Goal: Contribute content: Add original content to the website for others to see

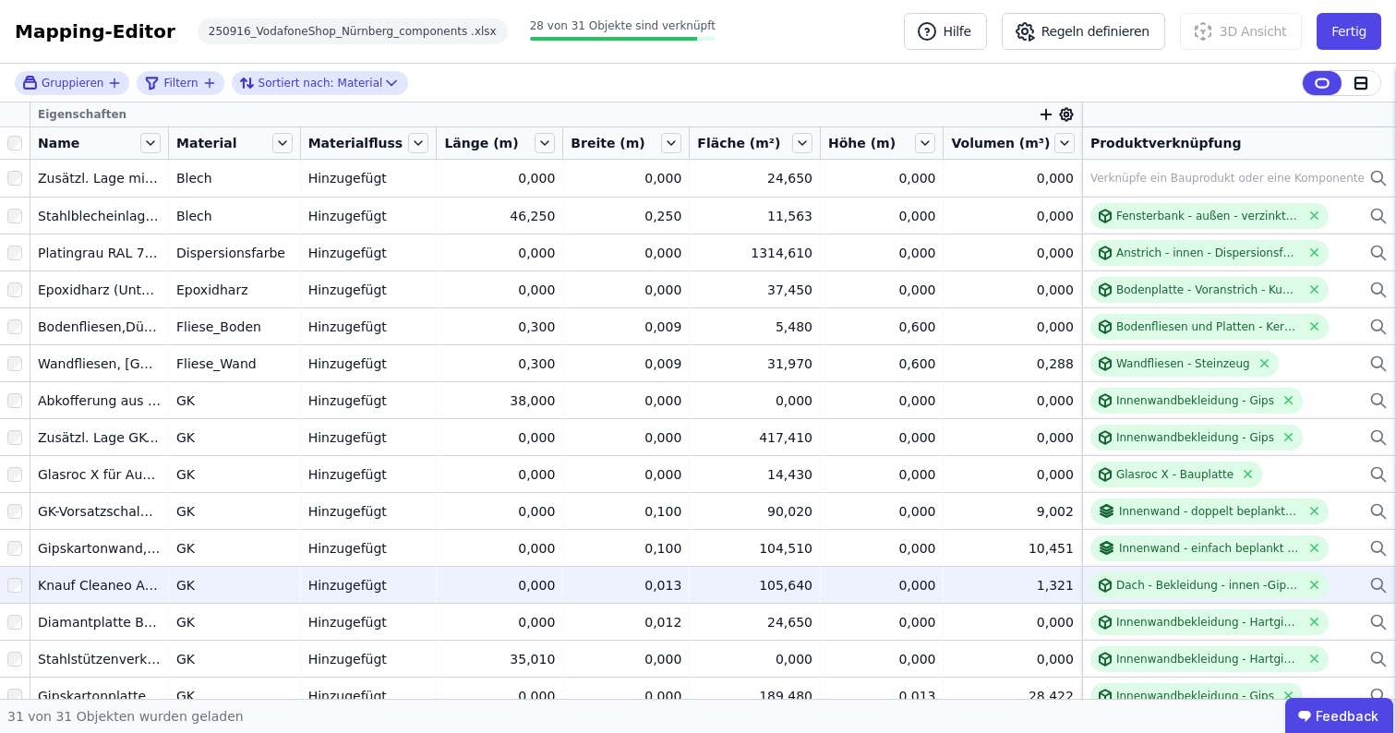
scroll to position [607, 0]
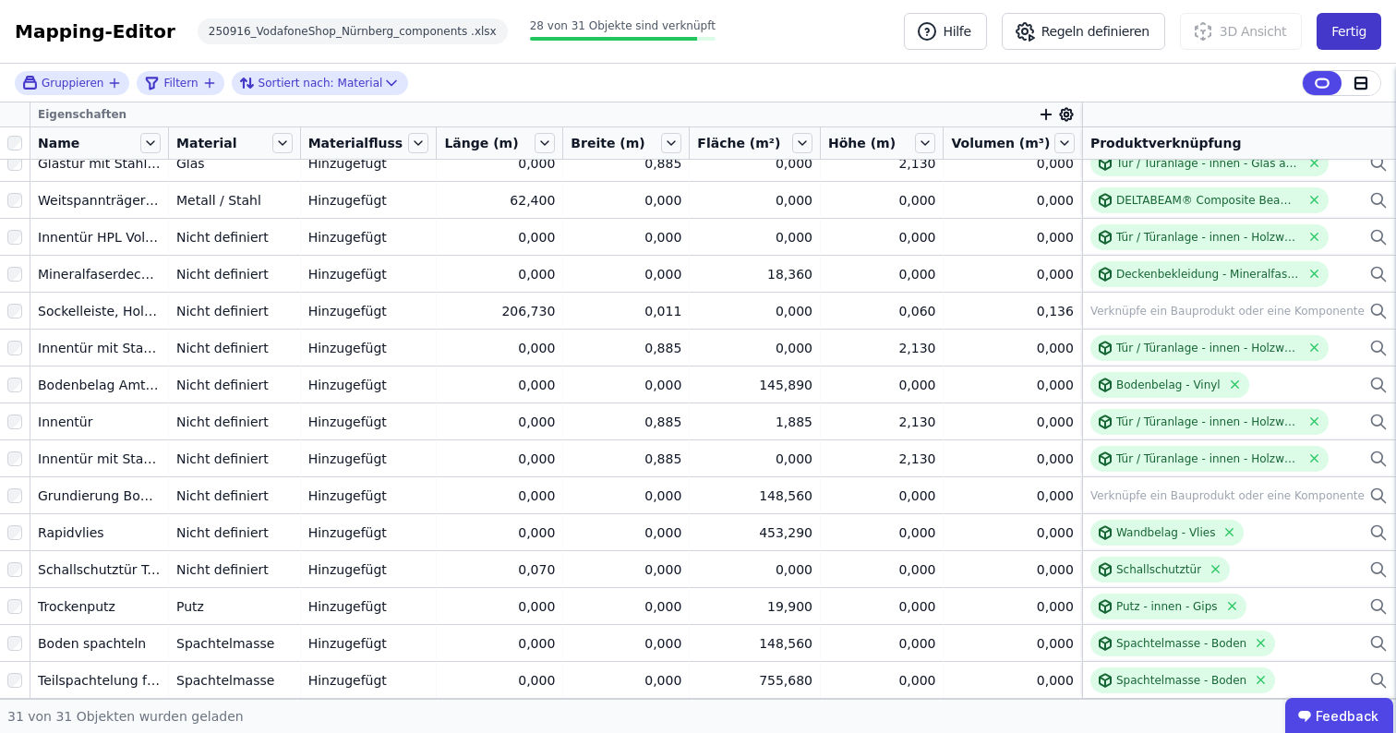
click at [1345, 31] on button "Fertig" at bounding box center [1349, 31] width 65 height 37
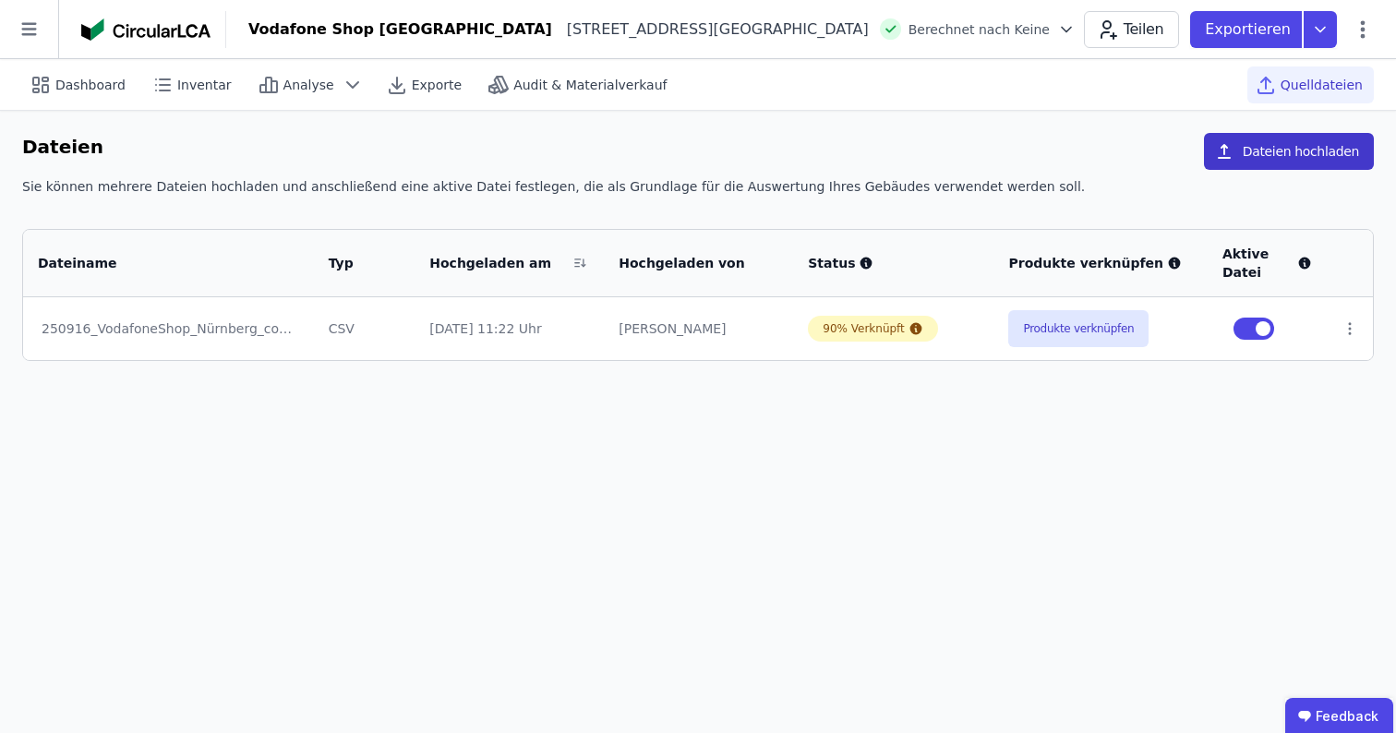
click at [1255, 148] on button "Dateien hochladen" at bounding box center [1289, 151] width 170 height 37
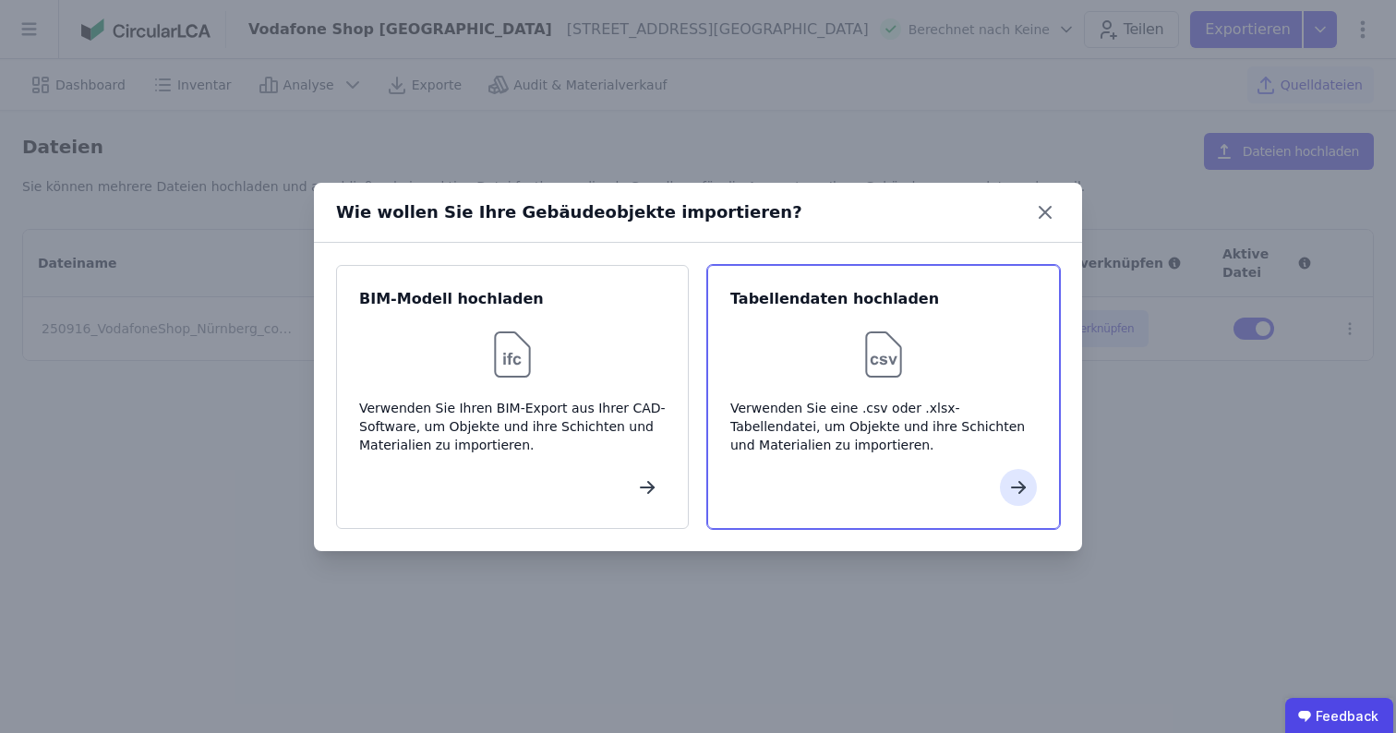
click at [797, 363] on div at bounding box center [884, 354] width 307 height 59
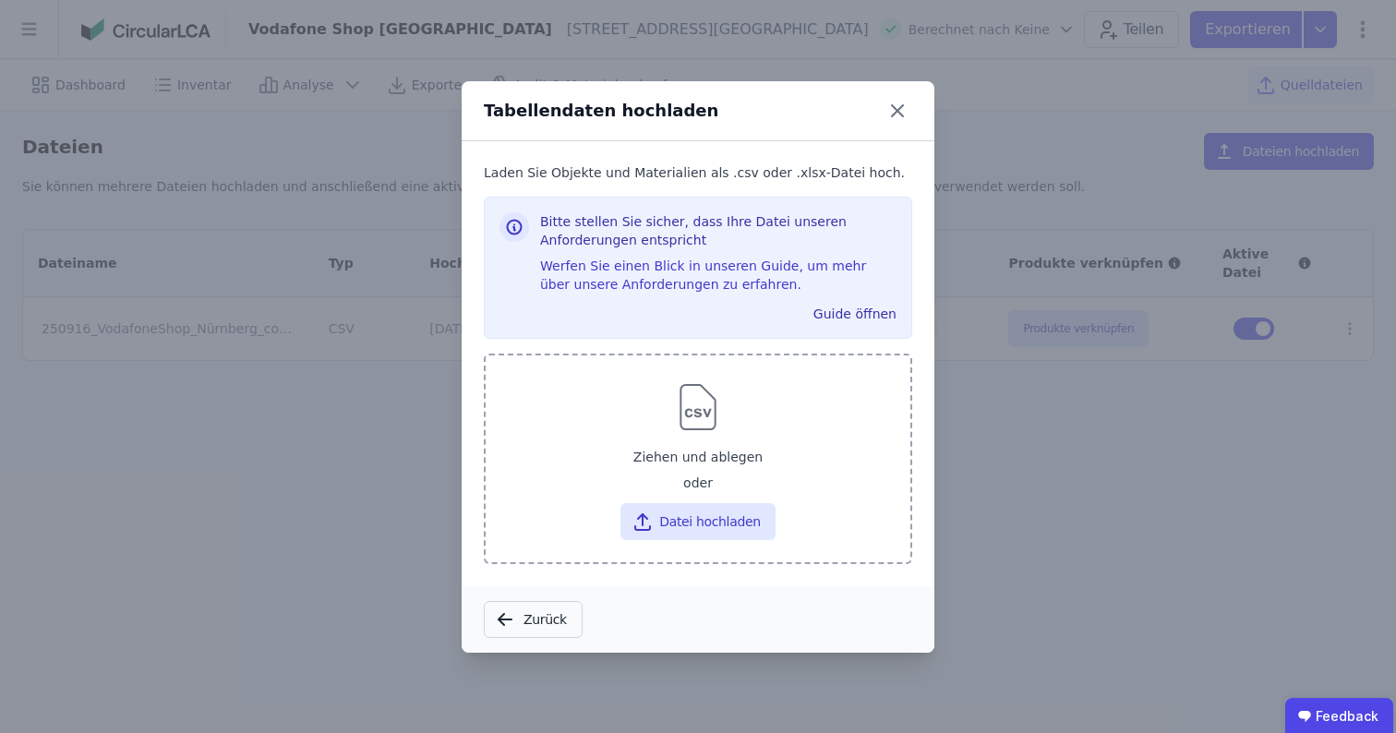
click at [650, 454] on div "Ziehen und ablegen" at bounding box center [698, 457] width 395 height 33
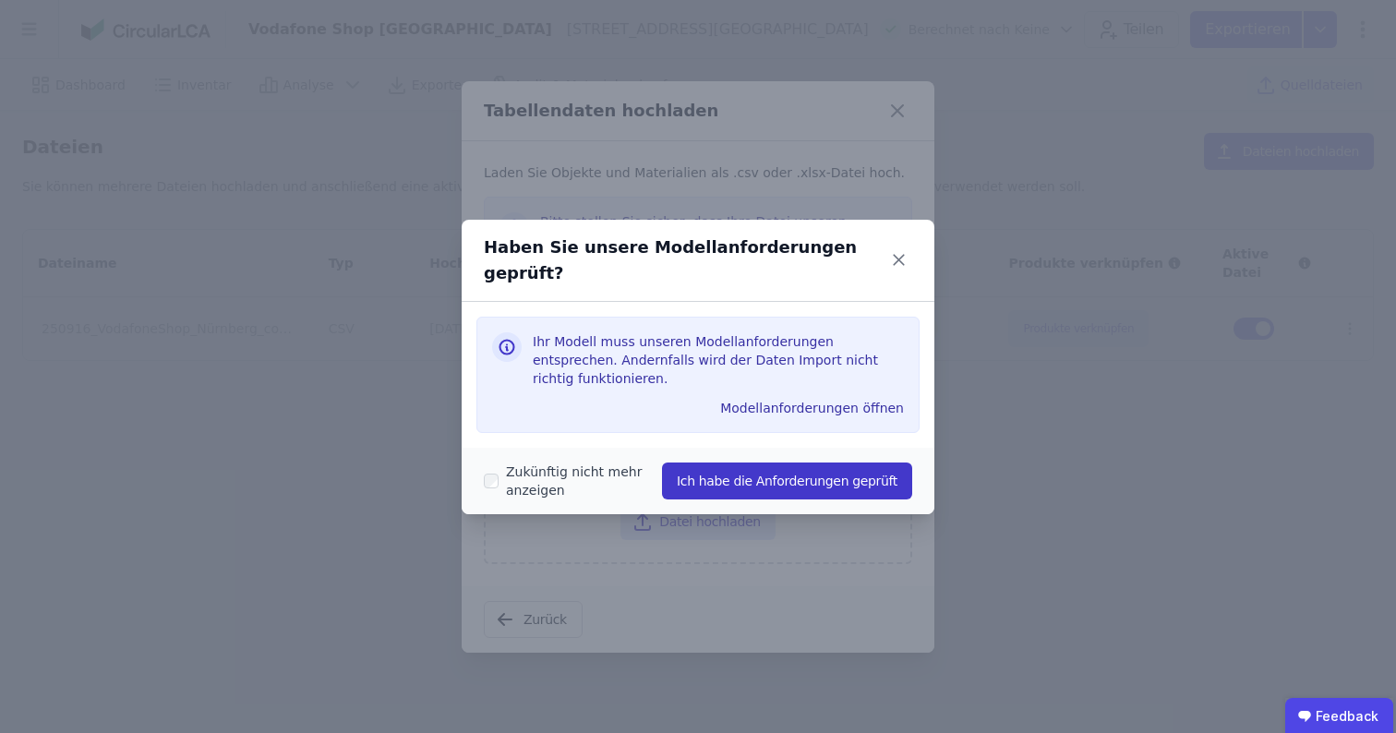
click at [745, 463] on button "Ich habe die Anforderungen geprüft" at bounding box center [787, 481] width 250 height 37
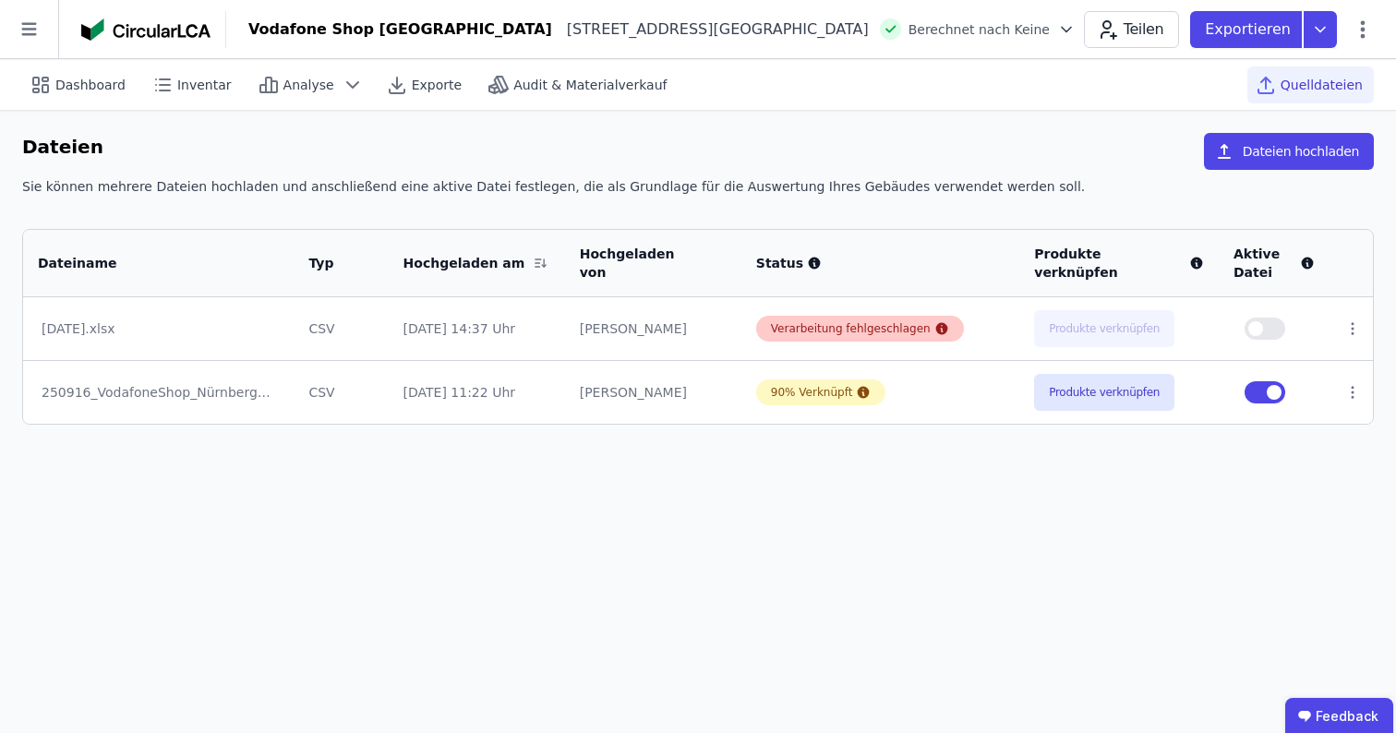
click at [936, 332] on icon at bounding box center [942, 329] width 12 height 12
click at [931, 372] on td "90% Verknüpft" at bounding box center [881, 392] width 278 height 64
click at [1351, 327] on icon at bounding box center [1353, 328] width 17 height 17
click at [1236, 327] on div "Löschen" at bounding box center [1257, 325] width 185 height 30
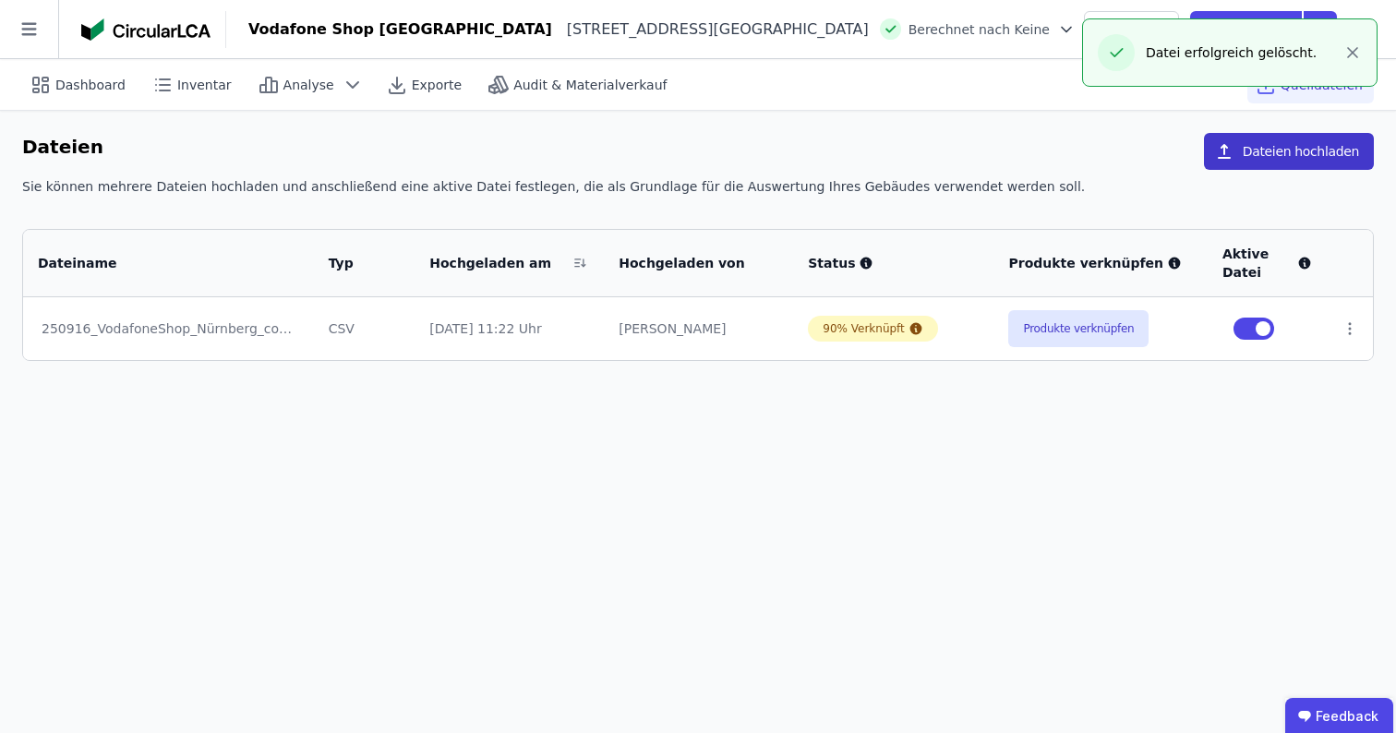
click at [1290, 141] on button "Dateien hochladen" at bounding box center [1289, 151] width 170 height 37
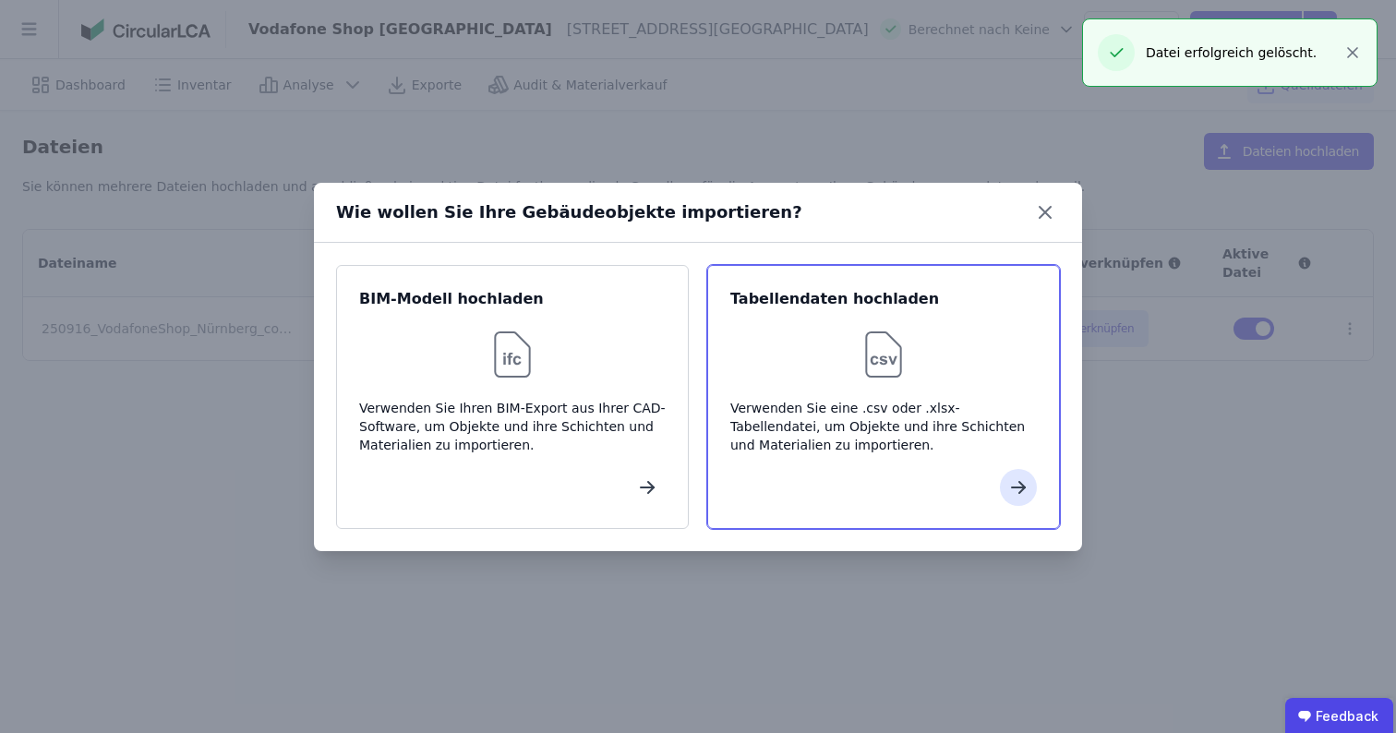
click at [949, 329] on div at bounding box center [884, 354] width 307 height 59
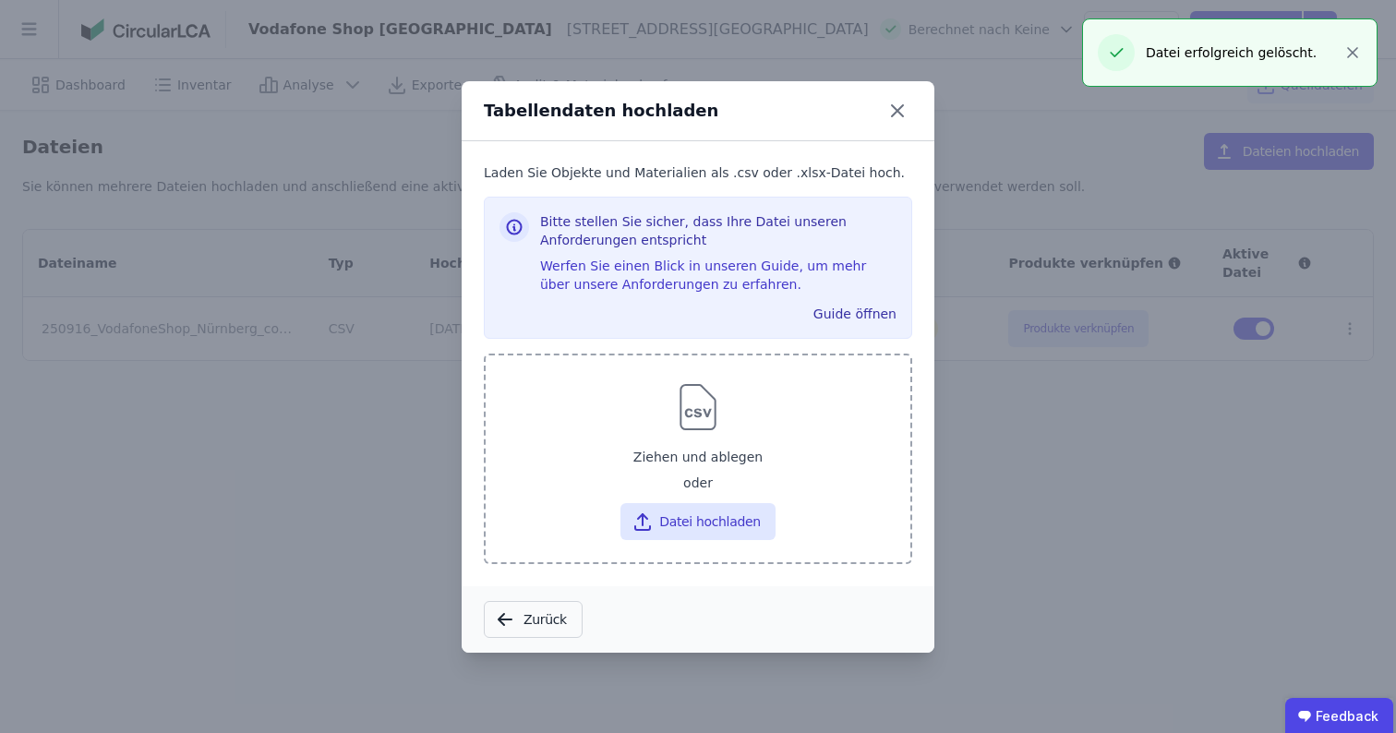
click at [653, 560] on div "Ziehen und ablegen oder Datei hochladen" at bounding box center [698, 459] width 429 height 211
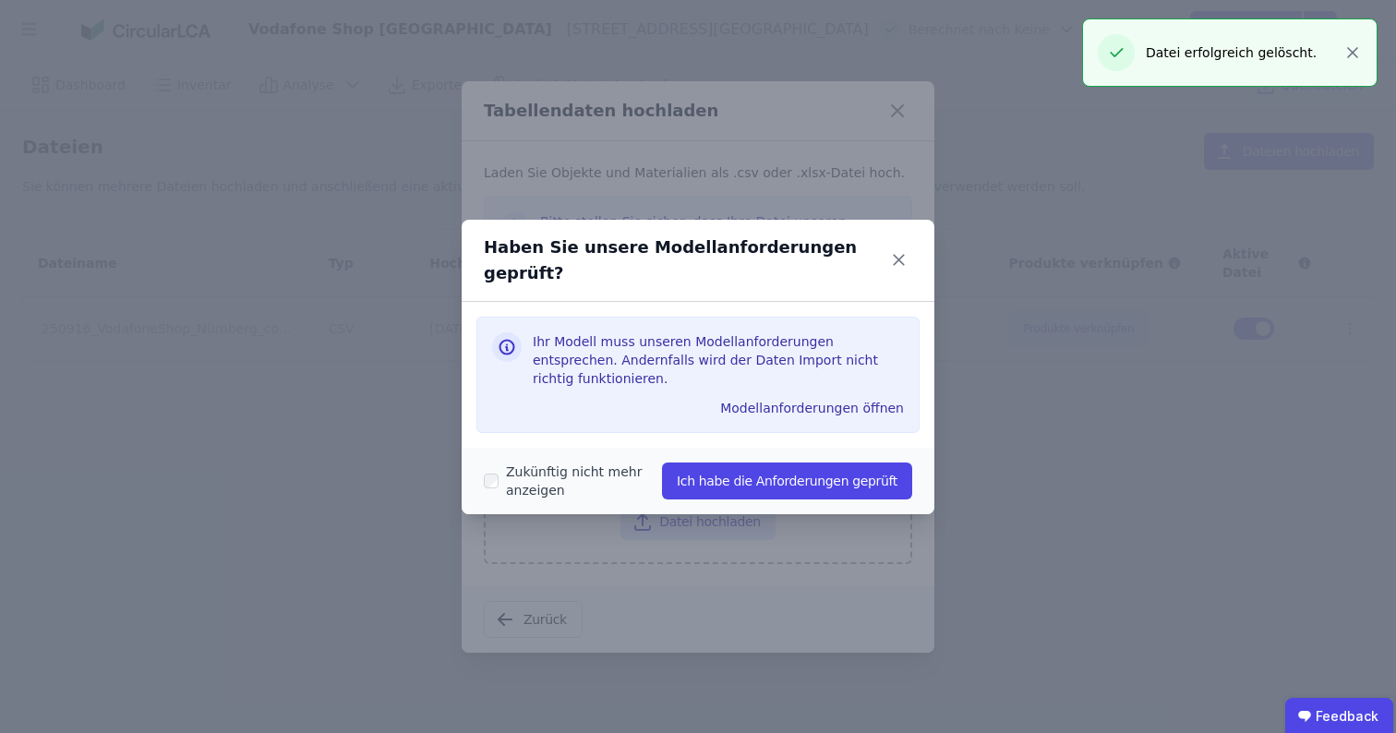
click at [677, 531] on div "Haben Sie unsere Modellanforderungen geprüft? Ihr Modell muss unseren Modellanf…" at bounding box center [698, 366] width 1396 height 733
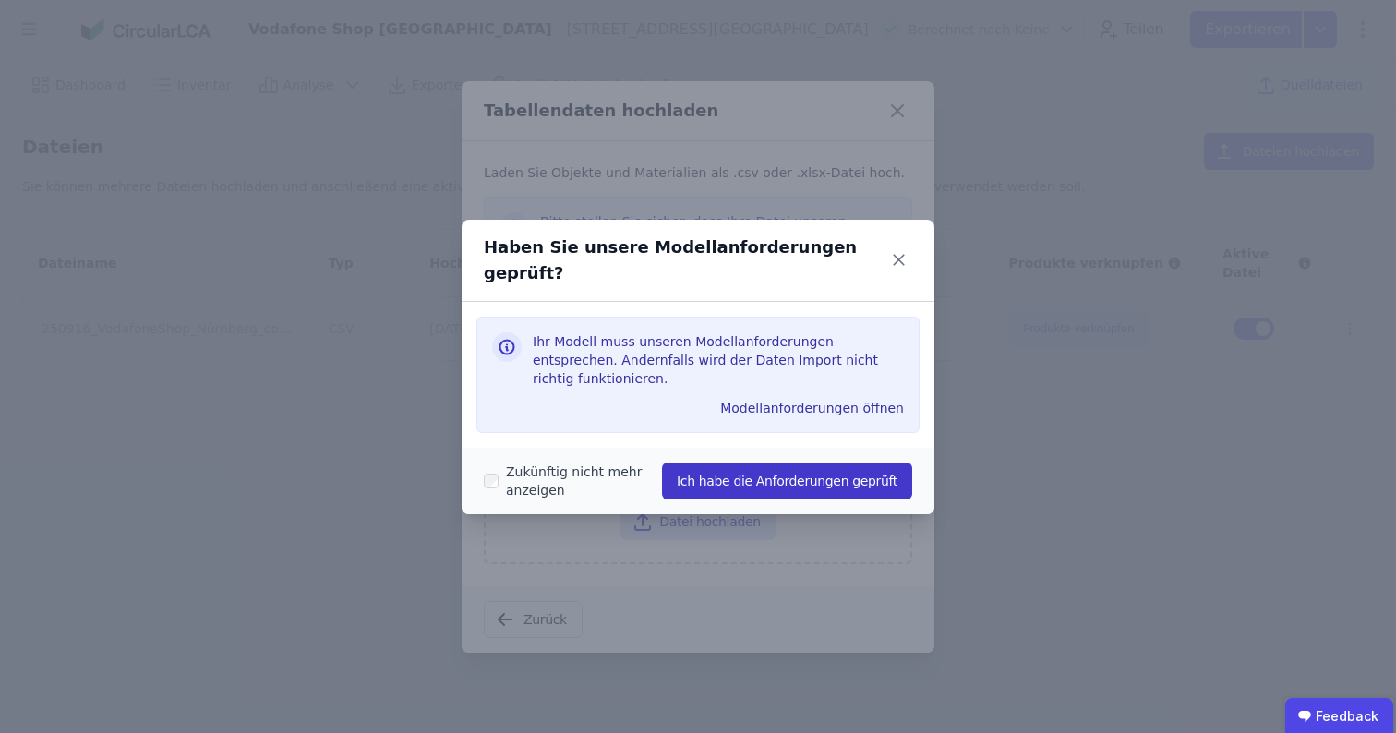
click at [788, 463] on button "Ich habe die Anforderungen geprüft" at bounding box center [787, 481] width 250 height 37
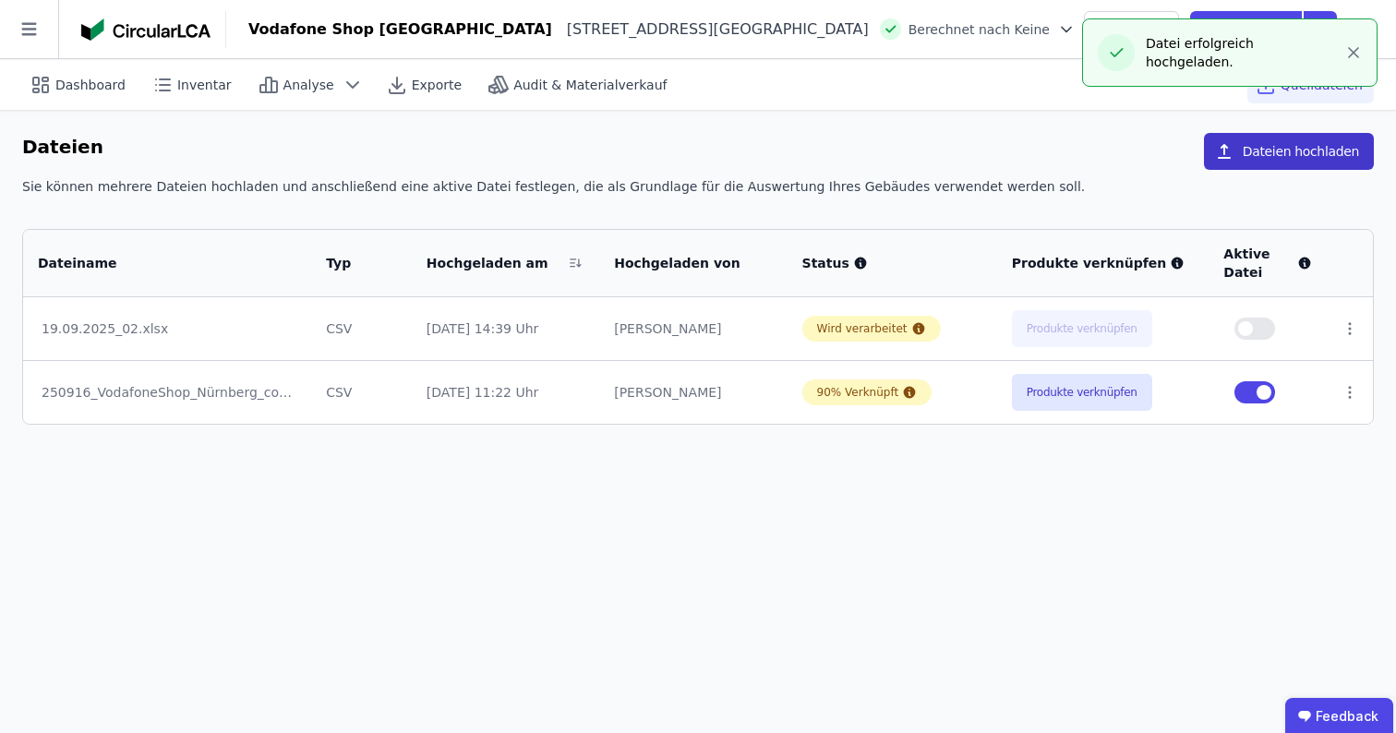
click at [1275, 169] on button "Dateien hochladen" at bounding box center [1289, 151] width 170 height 37
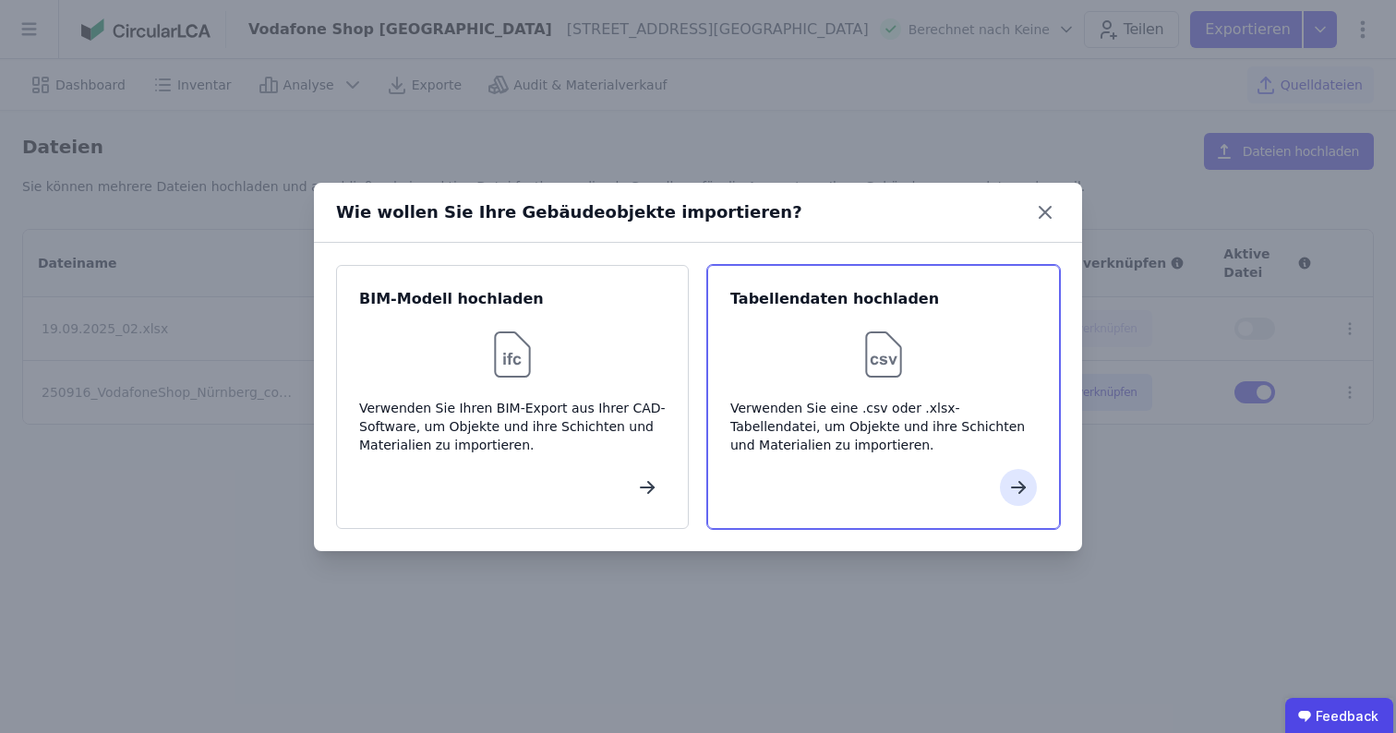
click at [975, 308] on div "Tabellendaten hochladen" at bounding box center [884, 299] width 307 height 22
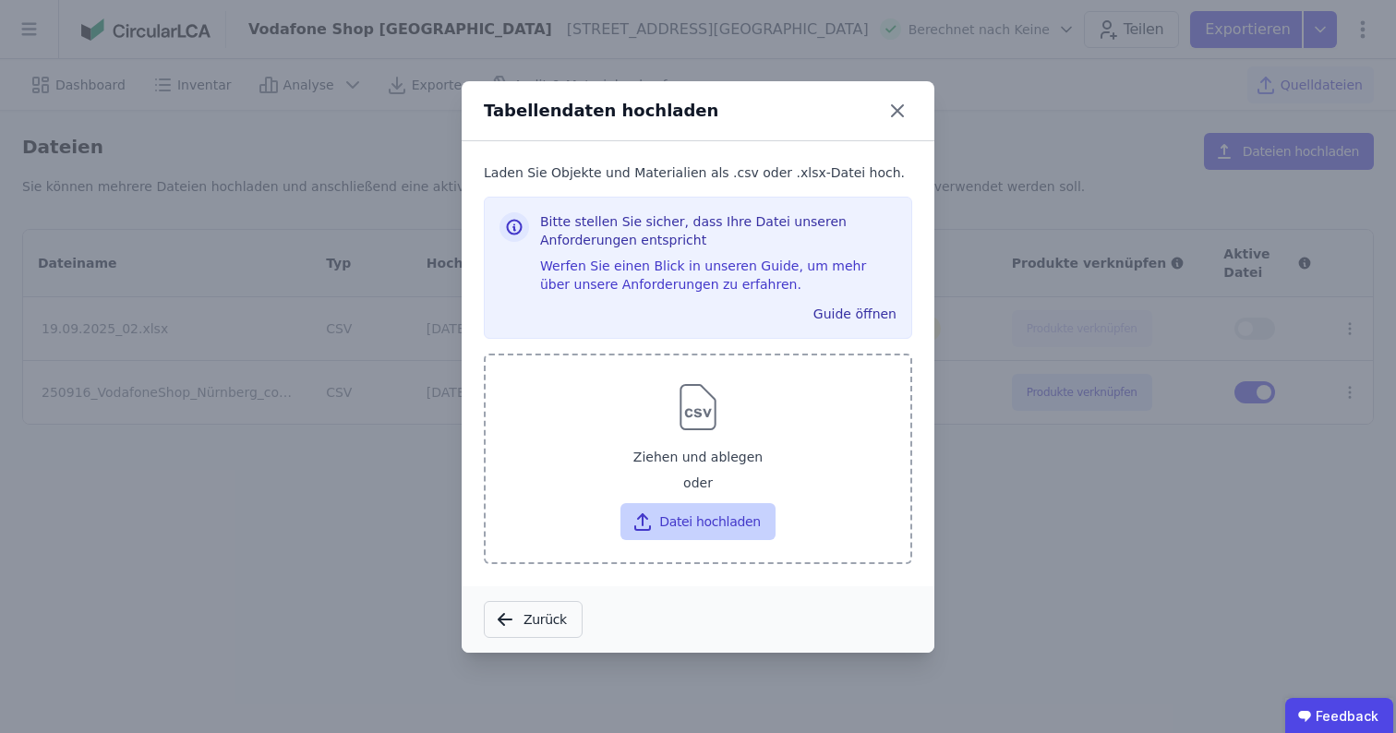
click at [723, 518] on button "Datei hochladen" at bounding box center [698, 521] width 154 height 37
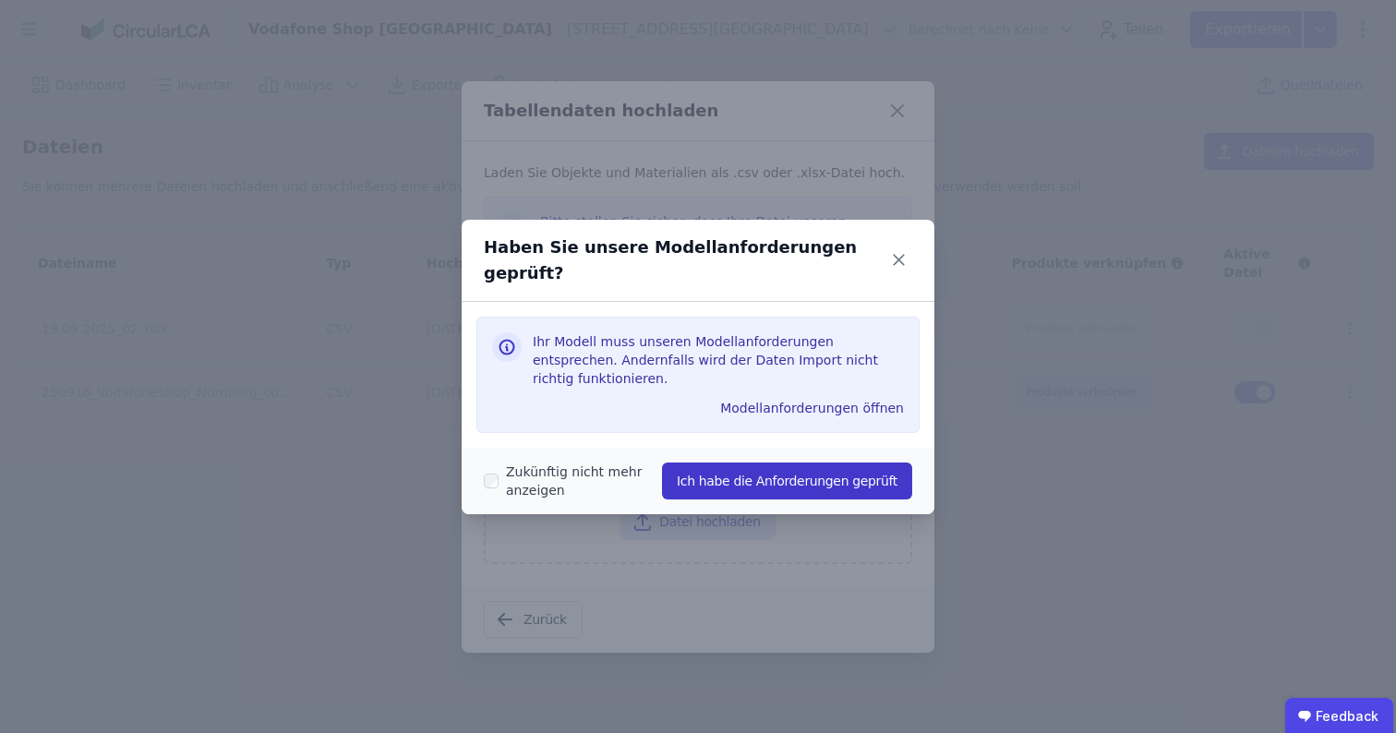
click at [726, 463] on button "Ich habe die Anforderungen geprüft" at bounding box center [787, 481] width 250 height 37
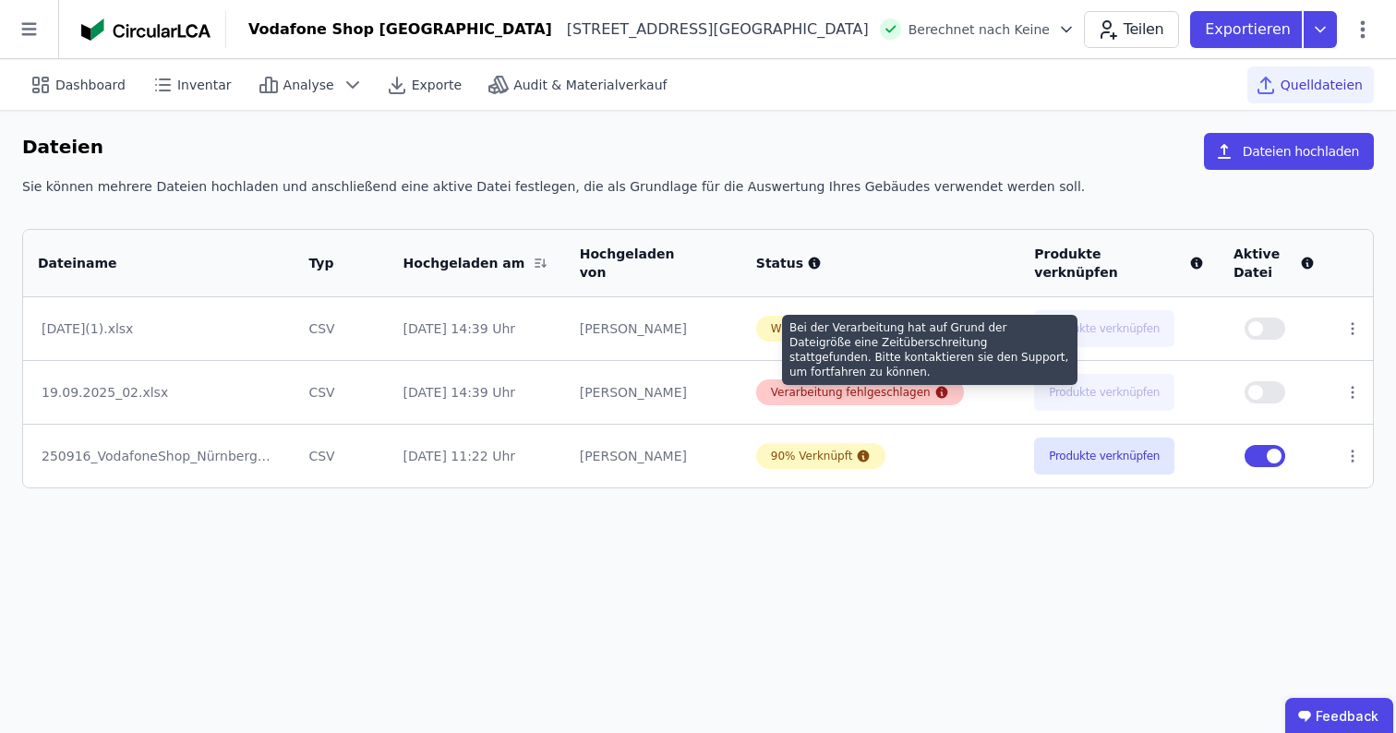
click at [936, 394] on icon at bounding box center [942, 393] width 12 height 12
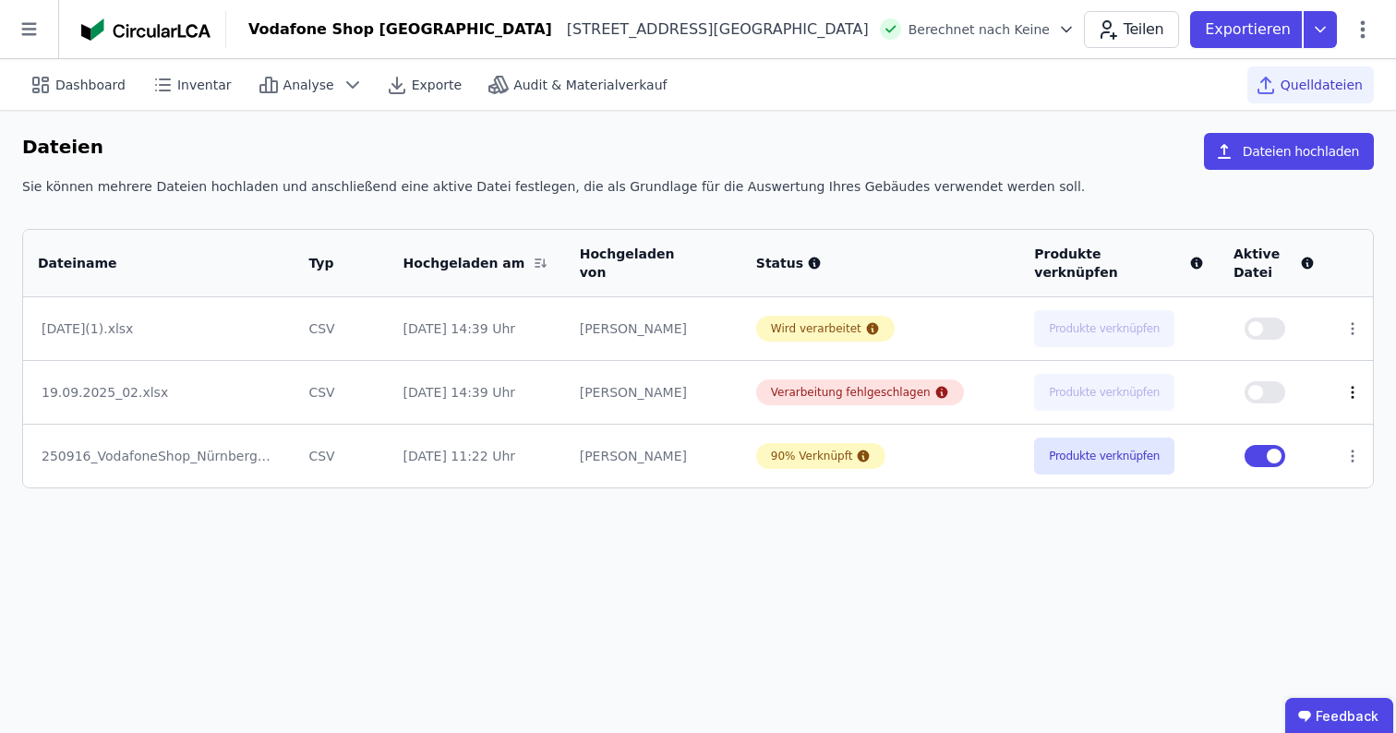
click at [1345, 393] on icon at bounding box center [1353, 392] width 17 height 17
click at [1291, 393] on div "Löschen" at bounding box center [1257, 389] width 185 height 30
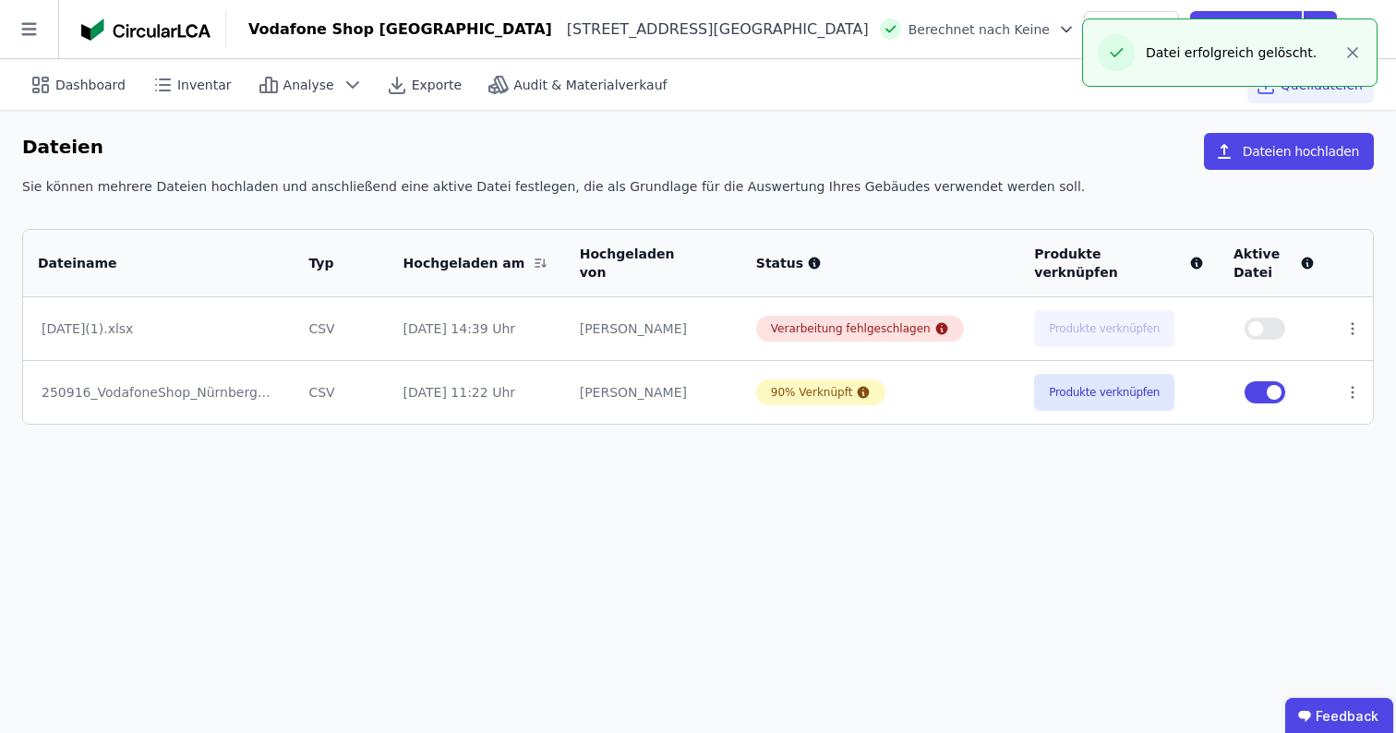
click at [1271, 394] on span "button" at bounding box center [1274, 392] width 15 height 15
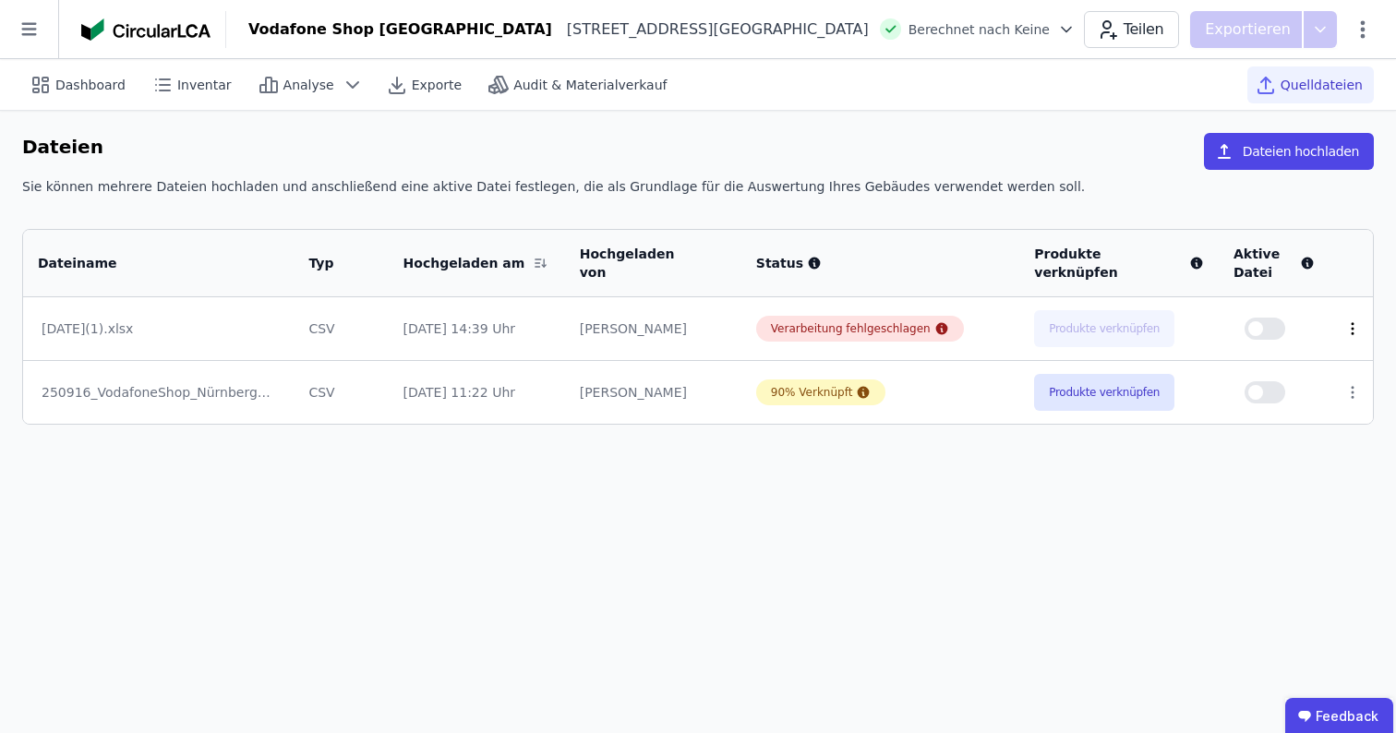
click at [1345, 331] on icon at bounding box center [1353, 328] width 17 height 17
click at [1300, 325] on div "Löschen" at bounding box center [1257, 325] width 185 height 30
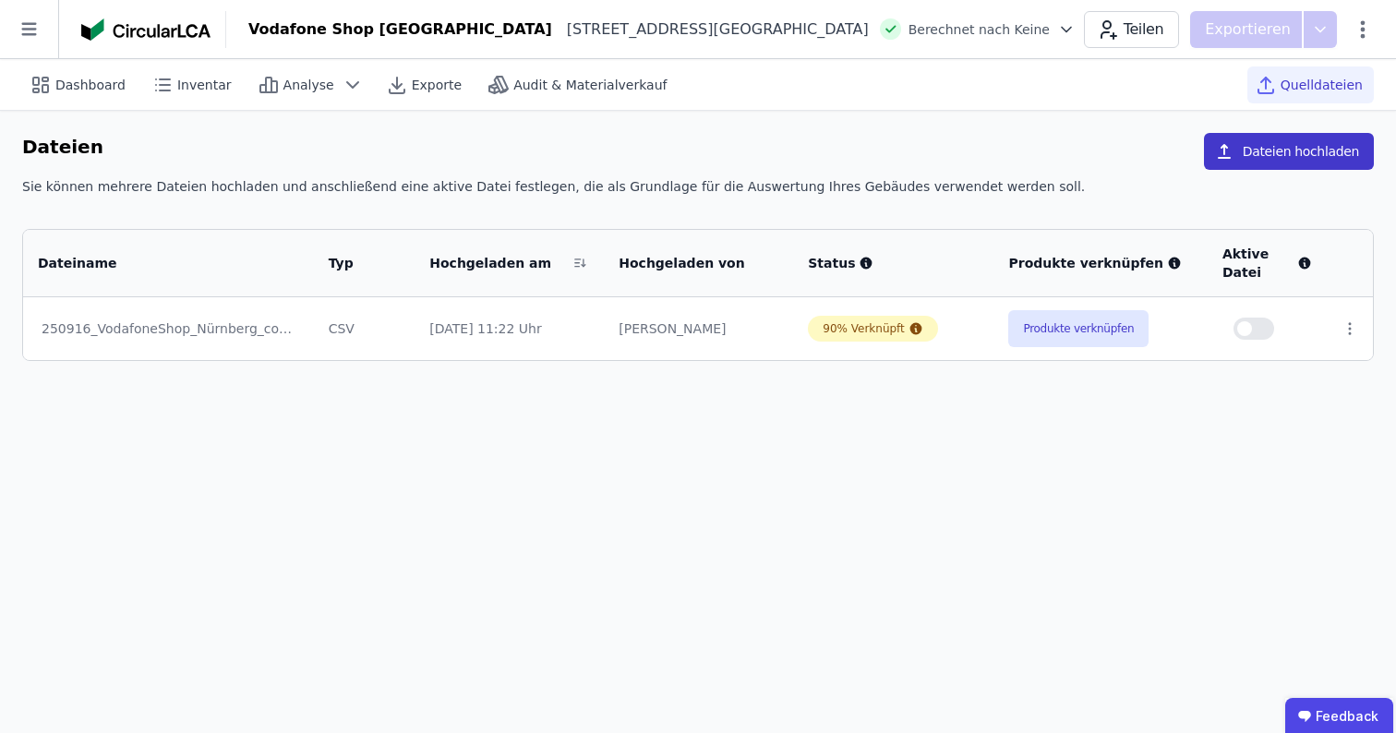
click at [1285, 169] on button "Dateien hochladen" at bounding box center [1289, 151] width 170 height 37
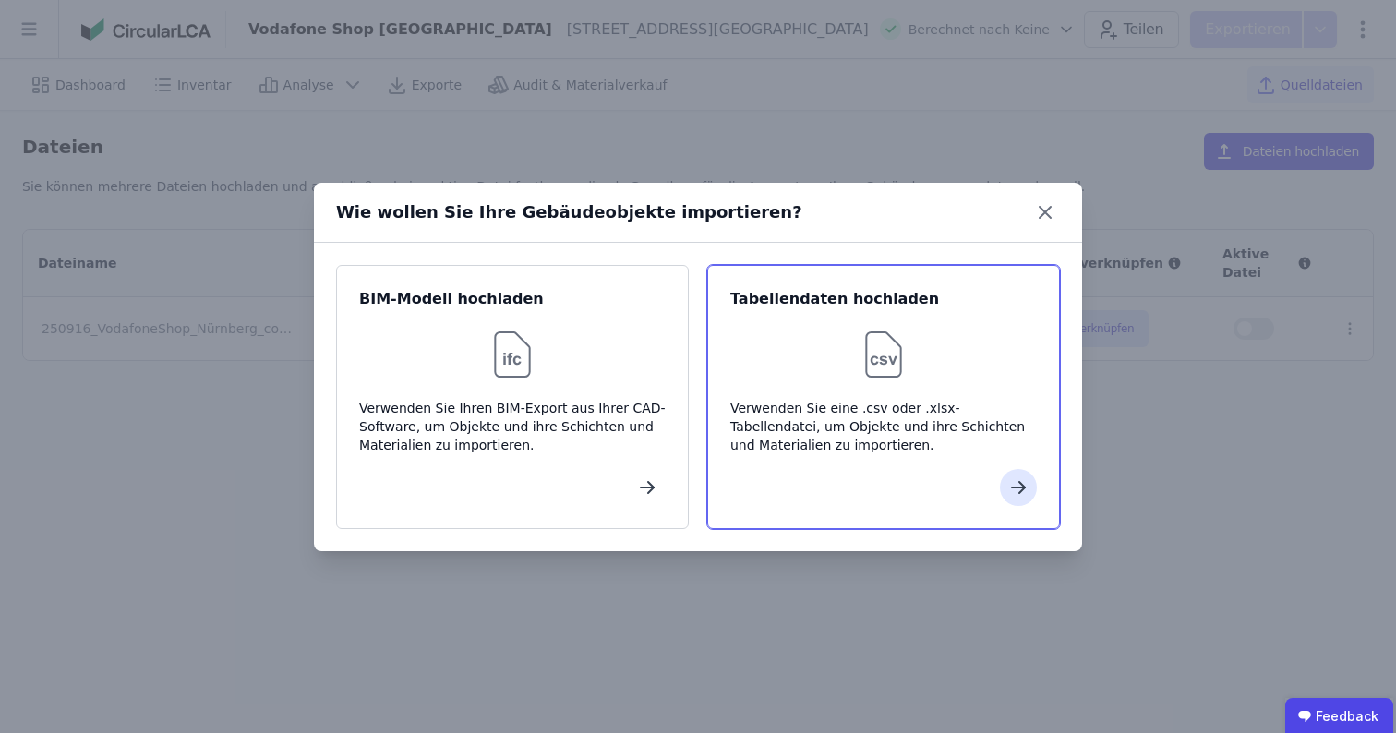
click at [955, 319] on div "Tabellendaten hochladen Verwenden Sie eine .csv oder .xlsx-Tabellendatei, um Ob…" at bounding box center [883, 397] width 353 height 264
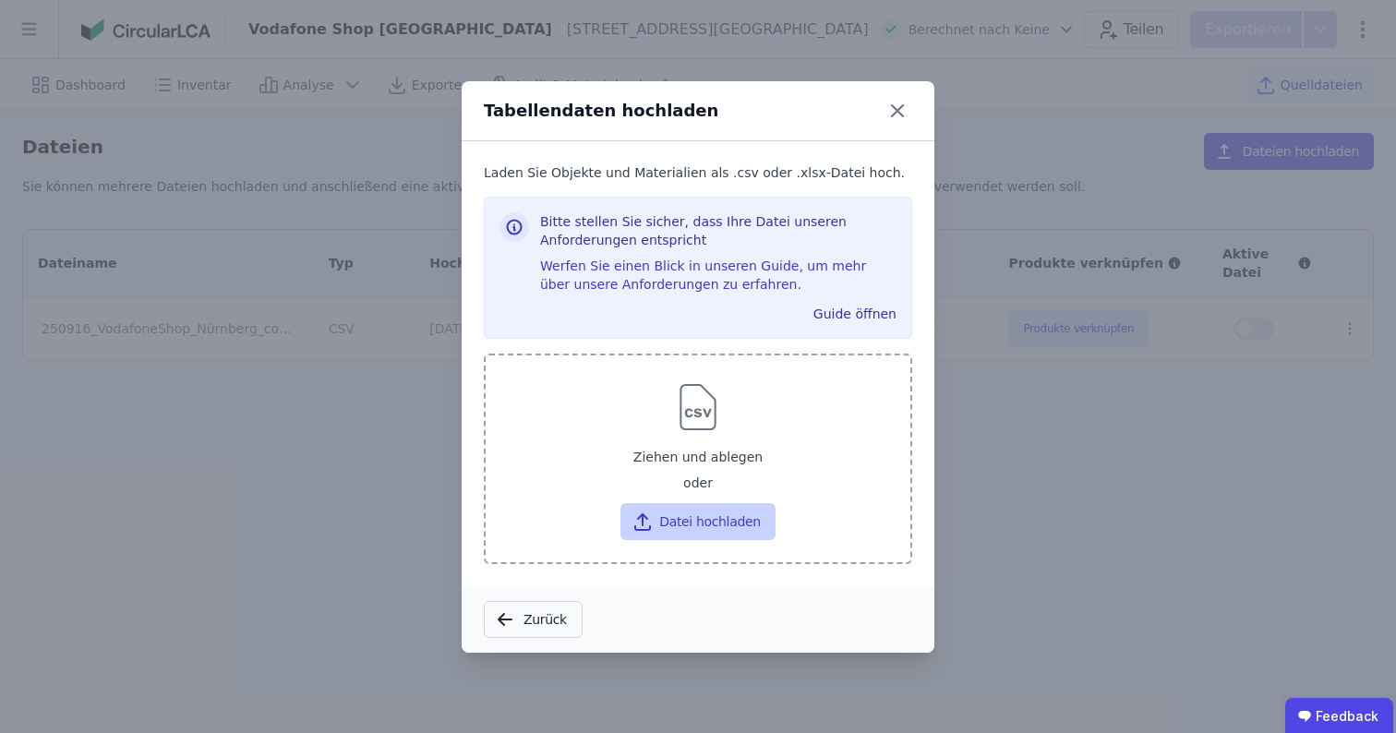
click at [742, 518] on button "Datei hochladen" at bounding box center [698, 521] width 154 height 37
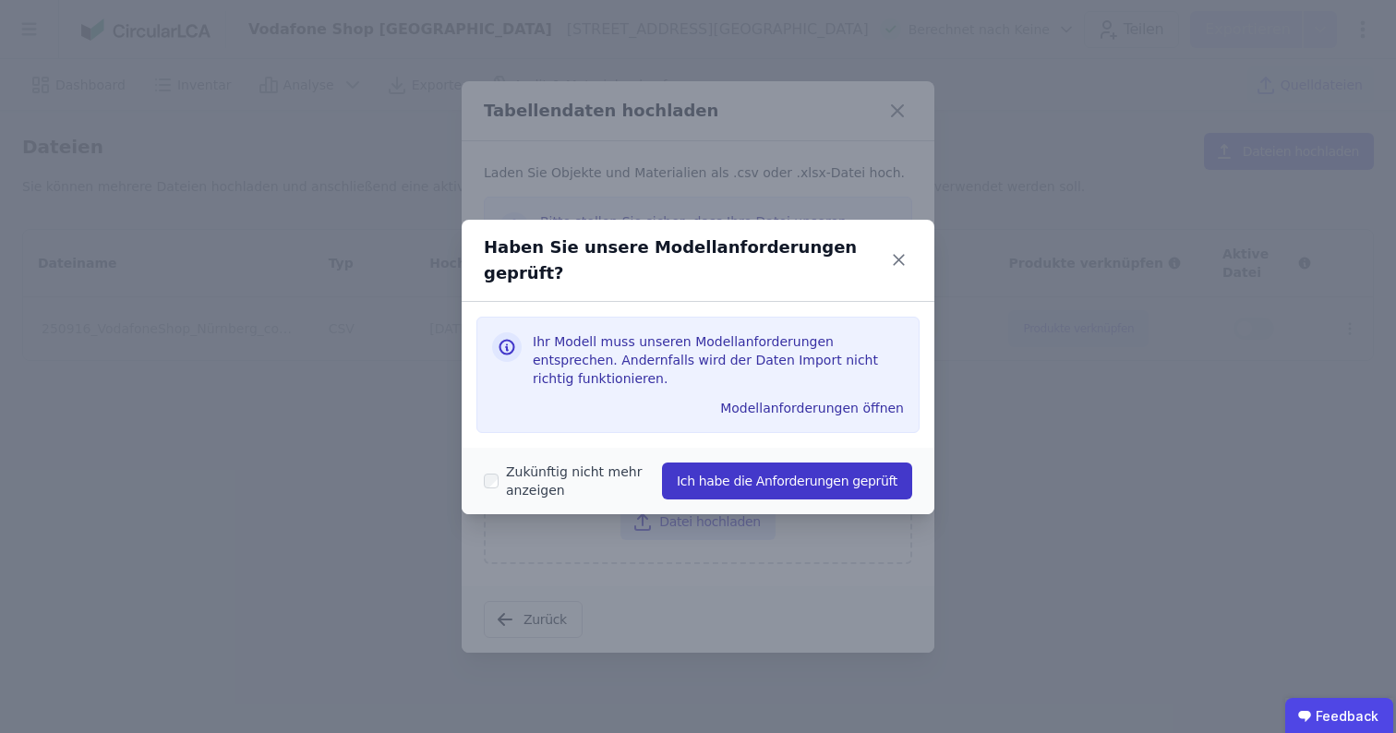
click at [792, 463] on button "Ich habe die Anforderungen geprüft" at bounding box center [787, 481] width 250 height 37
